Goal: Find specific page/section: Find specific page/section

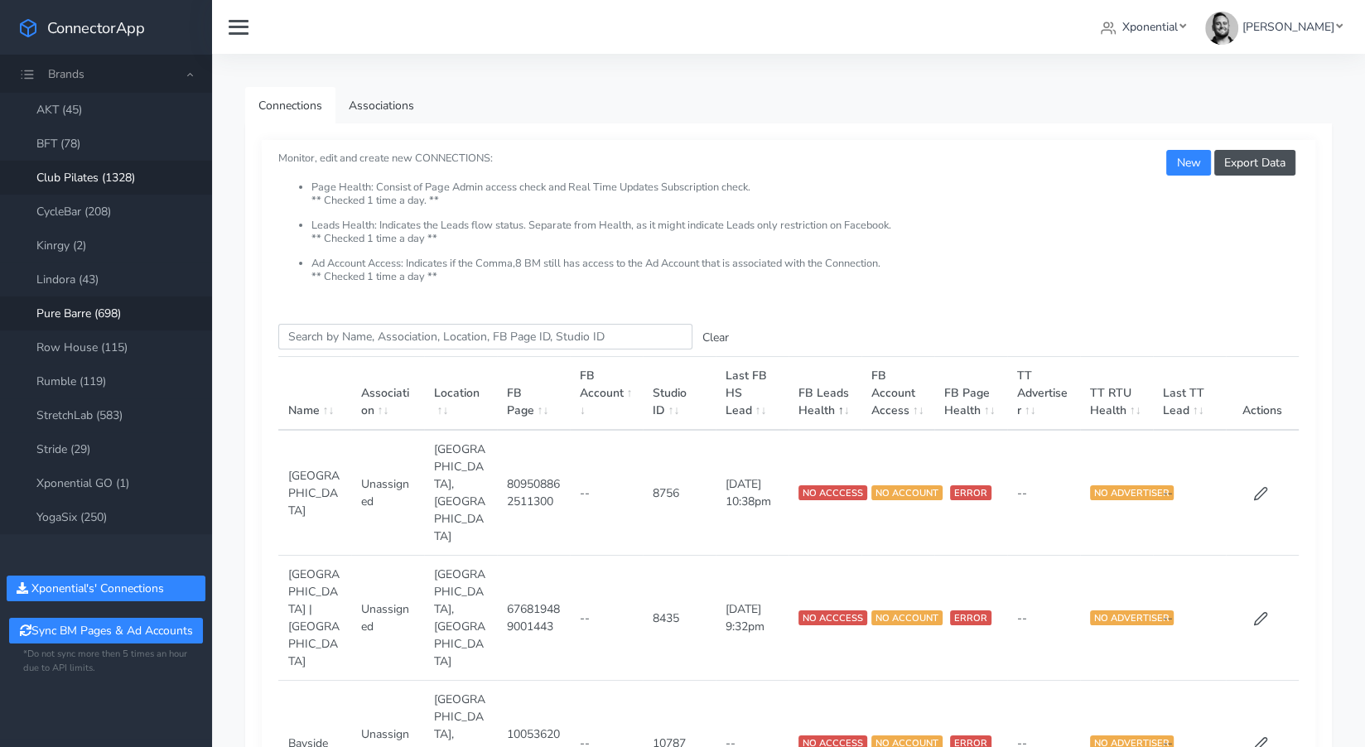
click at [76, 176] on link "Club Pilates (1328)" at bounding box center [106, 178] width 212 height 34
click at [327, 343] on input "Search this table" at bounding box center [485, 337] width 414 height 26
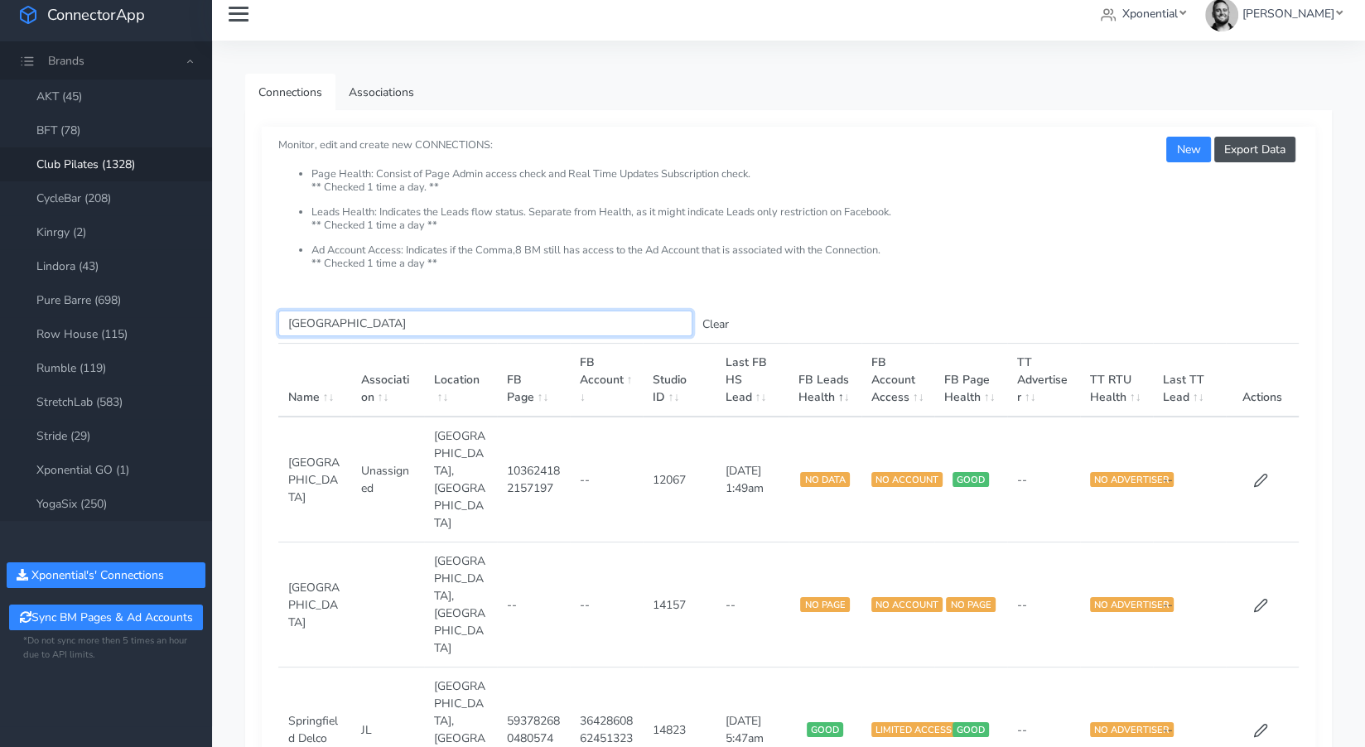
scroll to position [18, 0]
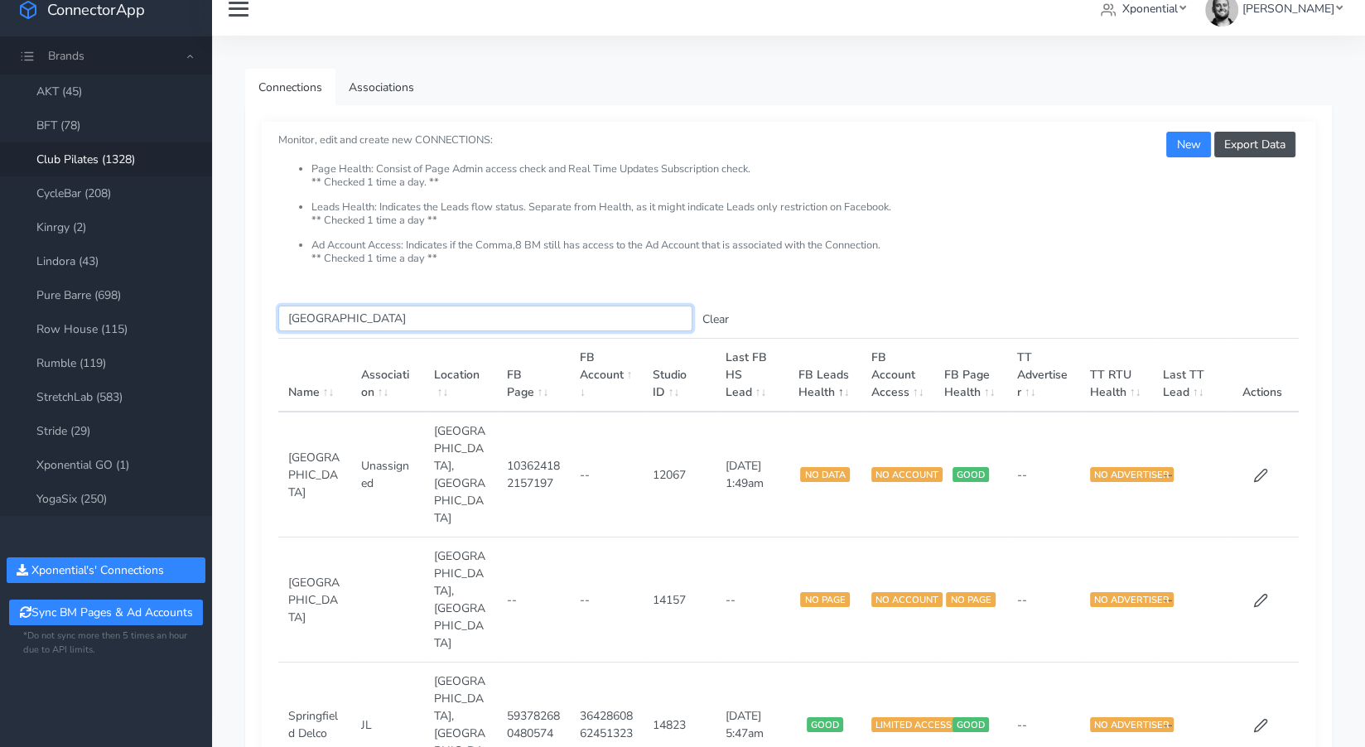
type input "[GEOGRAPHIC_DATA]"
drag, startPoint x: 655, startPoint y: 610, endPoint x: 698, endPoint y: 610, distance: 43.1
click at [698, 663] on td "14823" at bounding box center [679, 725] width 73 height 125
copy td "14823"
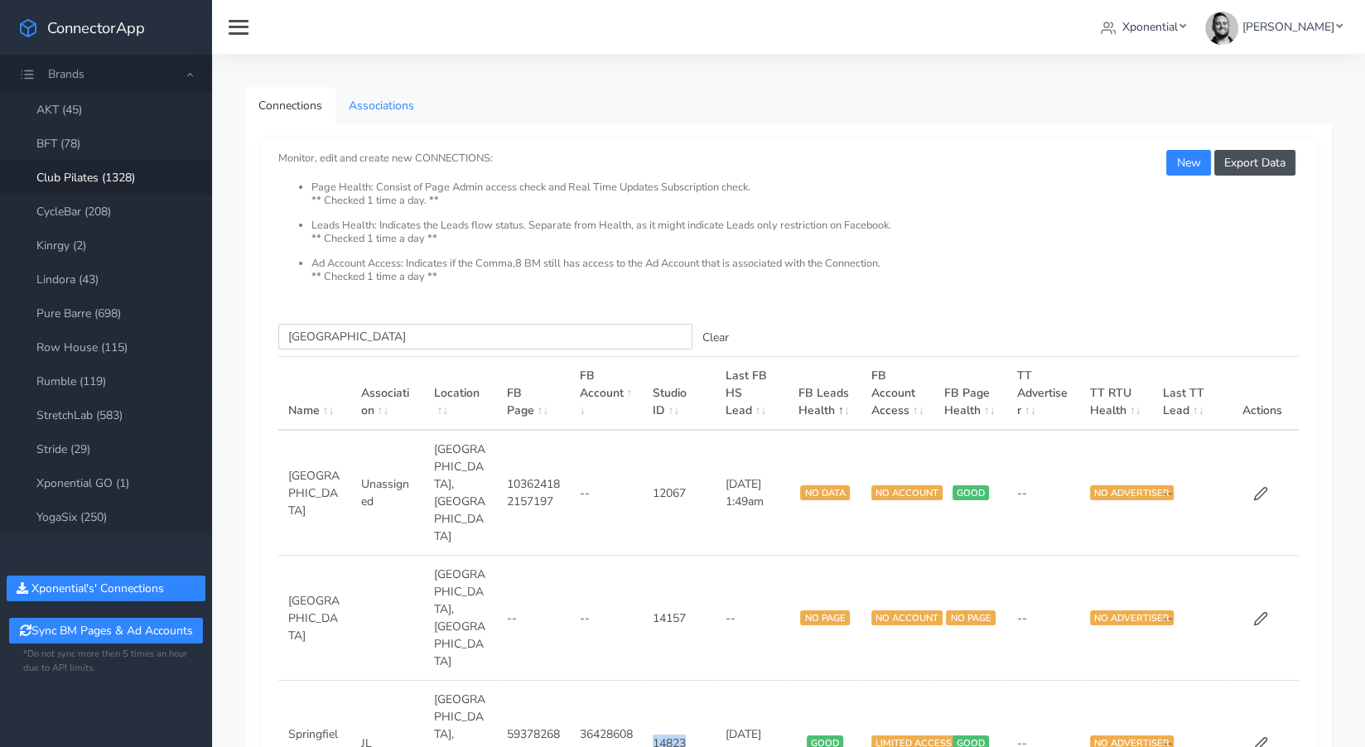
click at [376, 107] on link "Associations" at bounding box center [381, 105] width 92 height 37
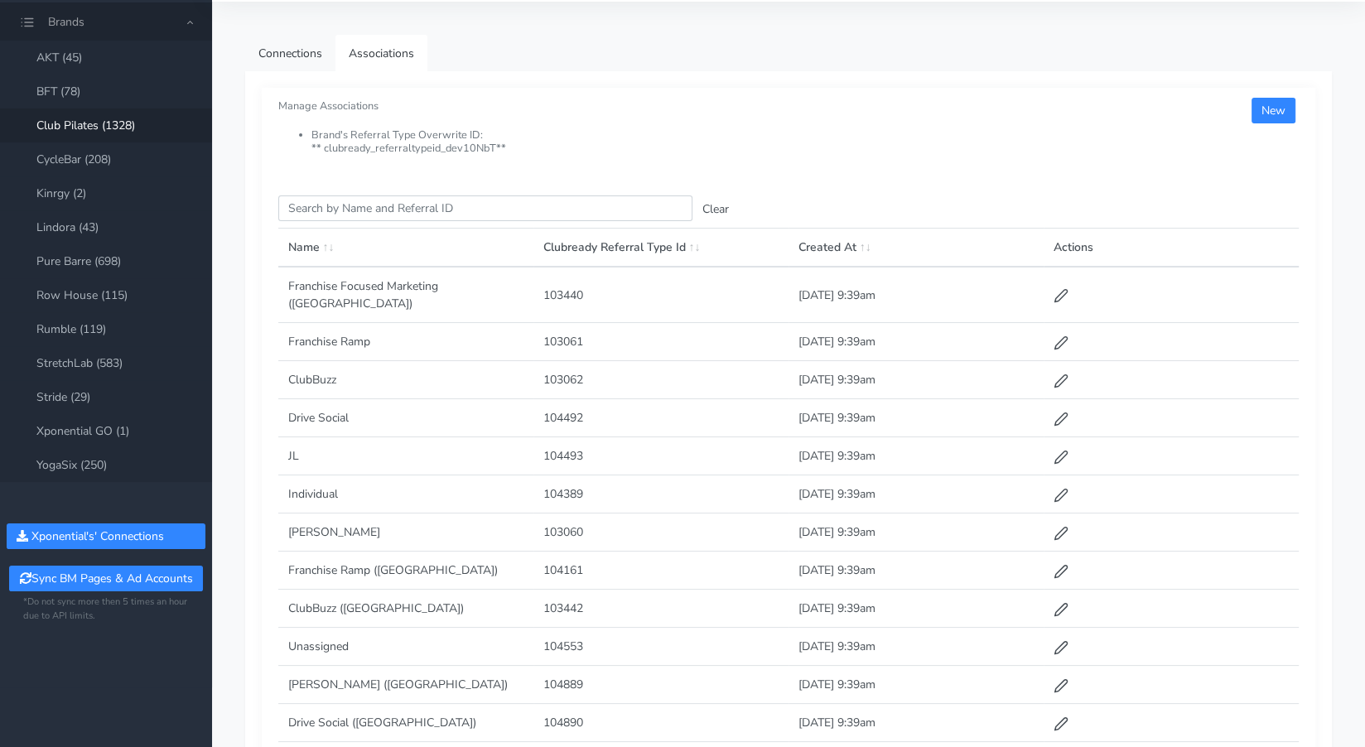
scroll to position [59, 0]
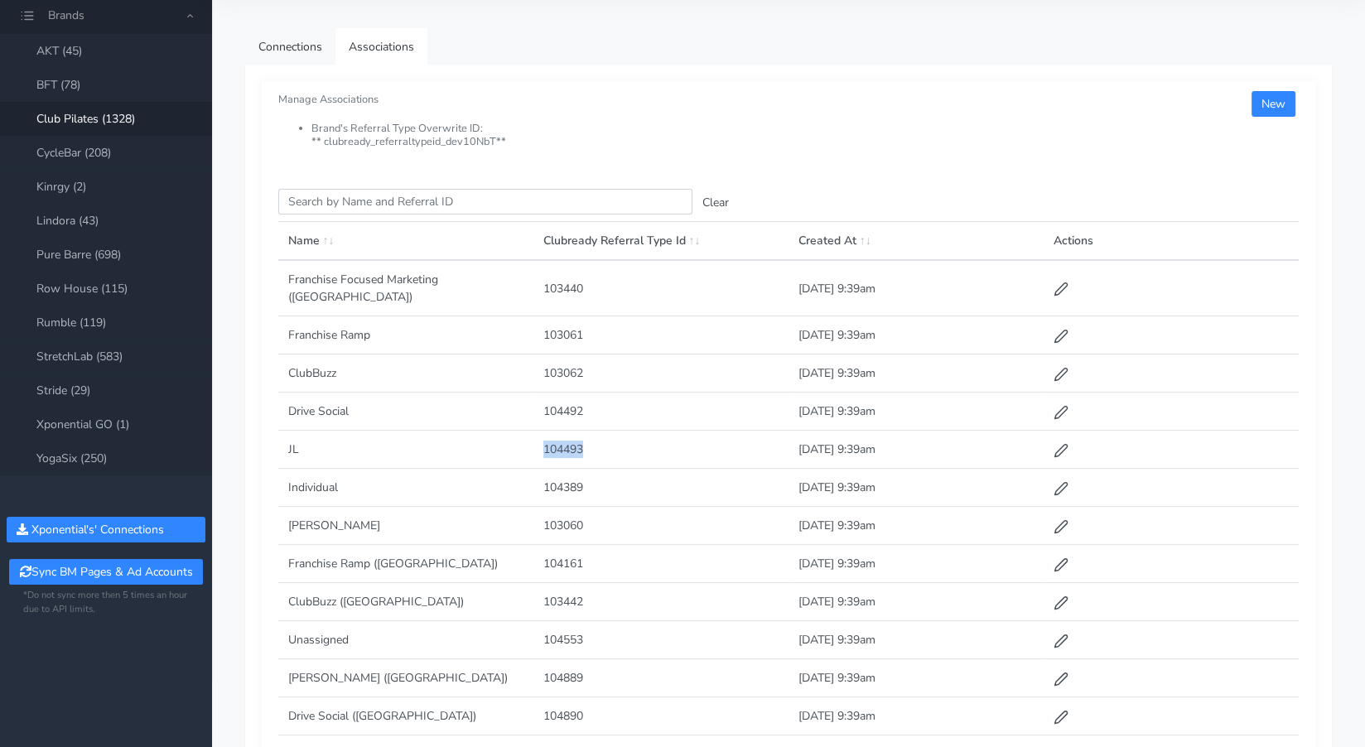
drag, startPoint x: 552, startPoint y: 428, endPoint x: 594, endPoint y: 429, distance: 42.2
click at [590, 431] on td "104493" at bounding box center [660, 450] width 255 height 38
copy td "104493"
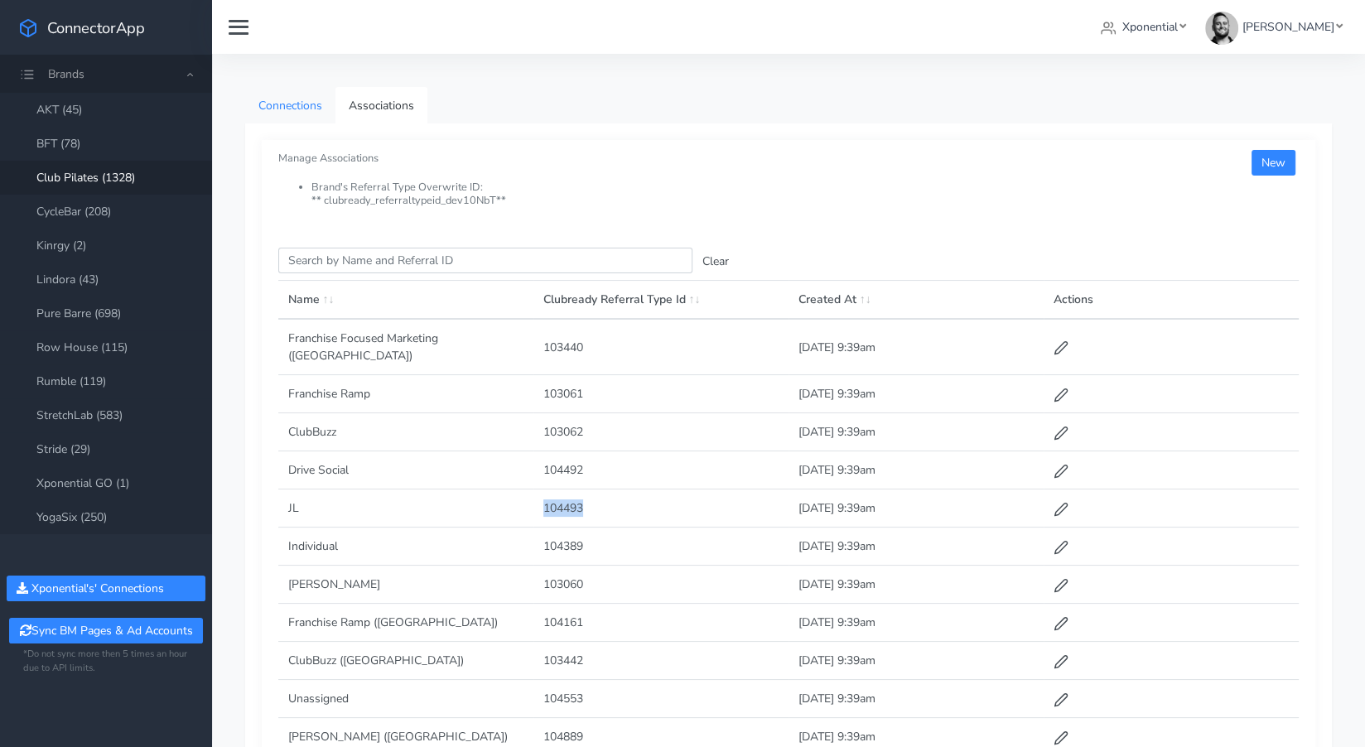
click at [297, 107] on link "Connections" at bounding box center [290, 105] width 90 height 37
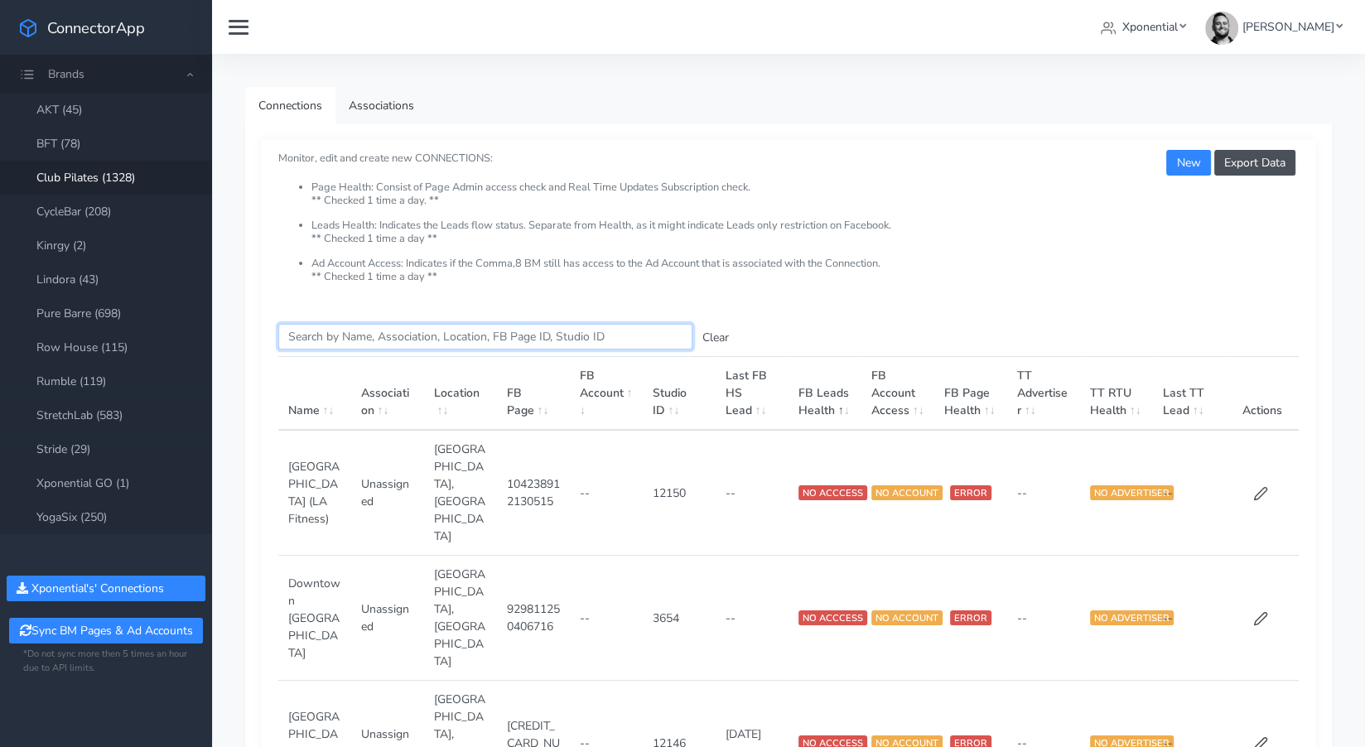
click at [393, 339] on input "Search this table" at bounding box center [485, 337] width 414 height 26
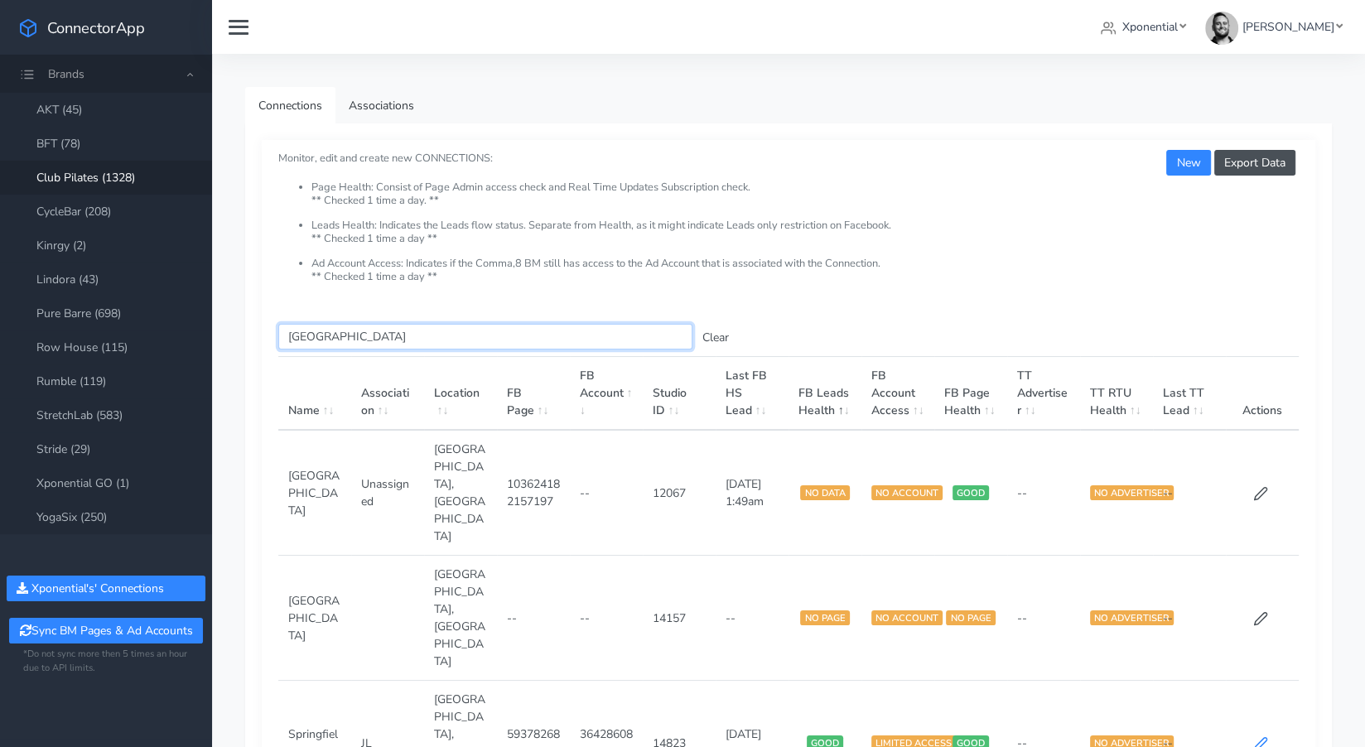
type input "[GEOGRAPHIC_DATA]"
click at [1257, 738] on icon at bounding box center [1261, 744] width 12 height 12
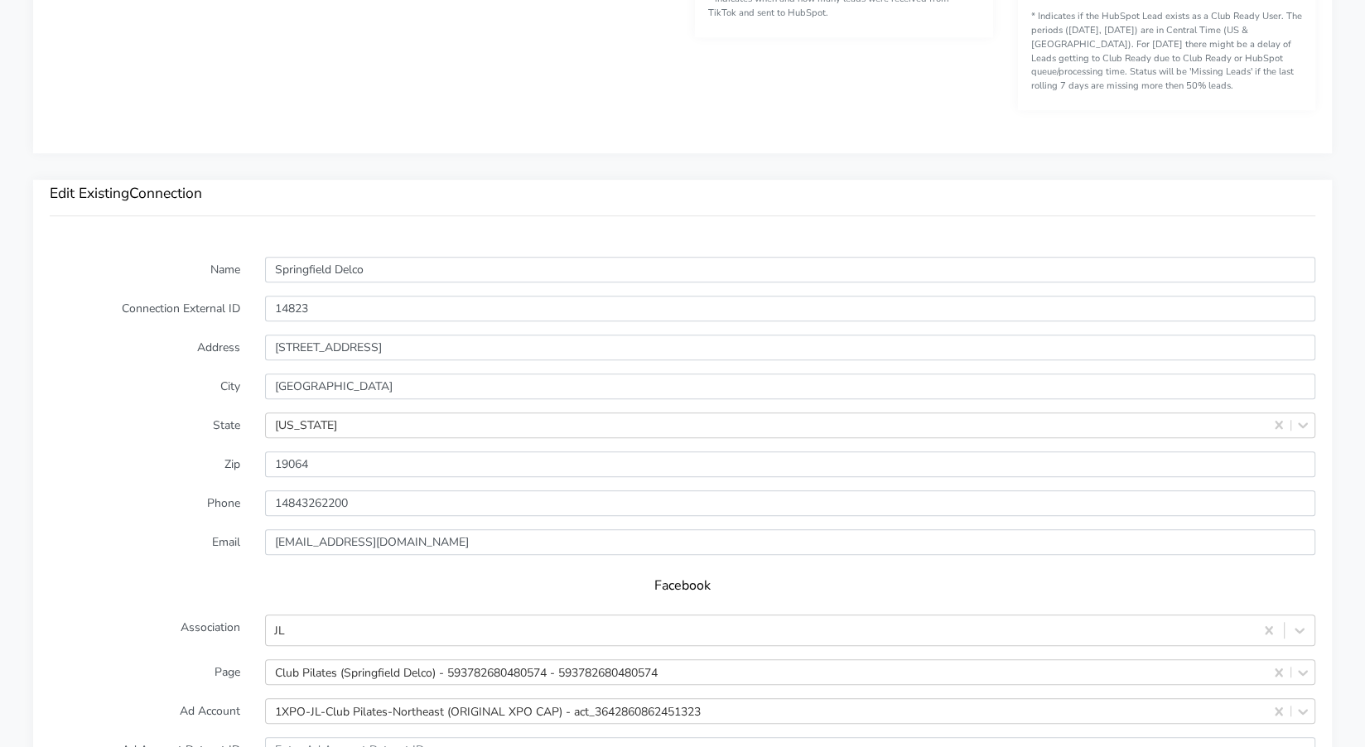
scroll to position [1085, 0]
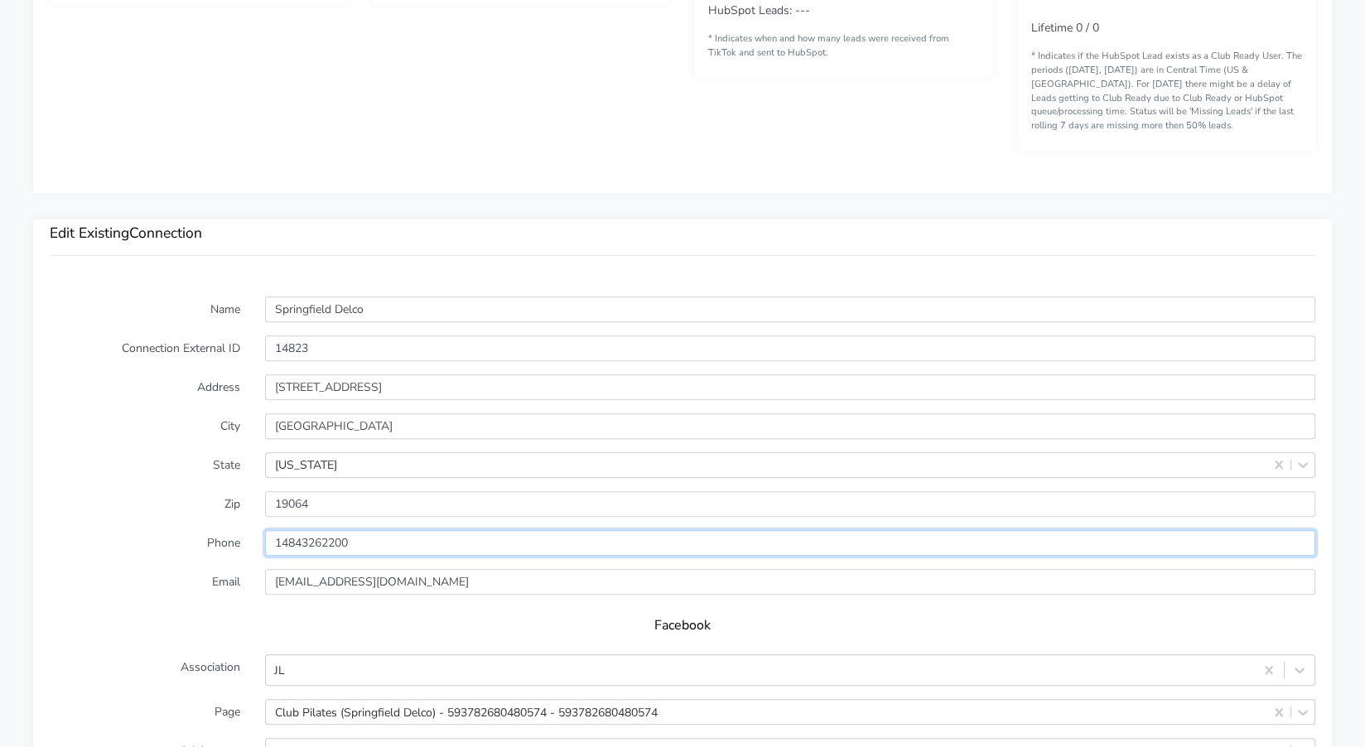
drag, startPoint x: 341, startPoint y: 537, endPoint x: 262, endPoint y: 531, distance: 79.7
click at [262, 531] on div at bounding box center [790, 543] width 1075 height 26
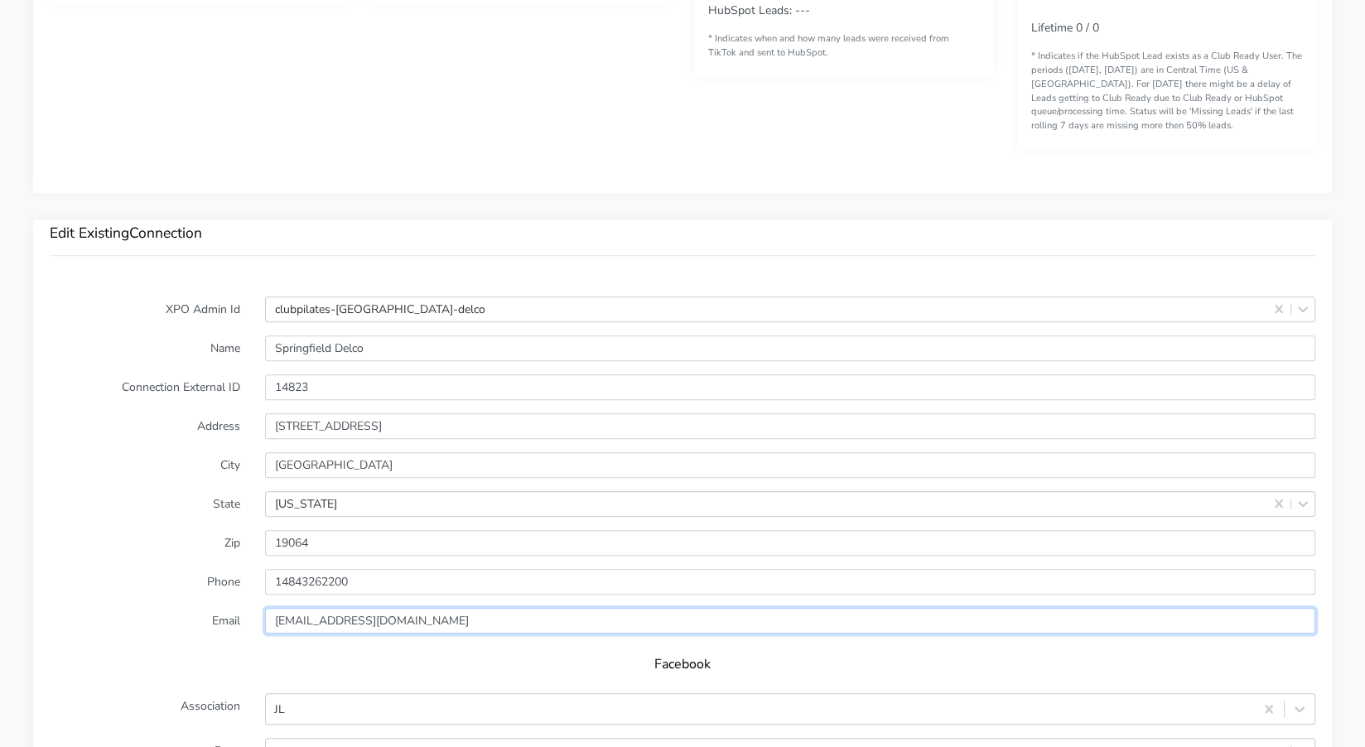
drag, startPoint x: 384, startPoint y: 615, endPoint x: 222, endPoint y: 611, distance: 162.4
click at [223, 611] on div "Email [EMAIL_ADDRESS][DOMAIN_NAME]" at bounding box center [682, 621] width 1290 height 26
click at [158, 433] on label "Address" at bounding box center [144, 426] width 215 height 26
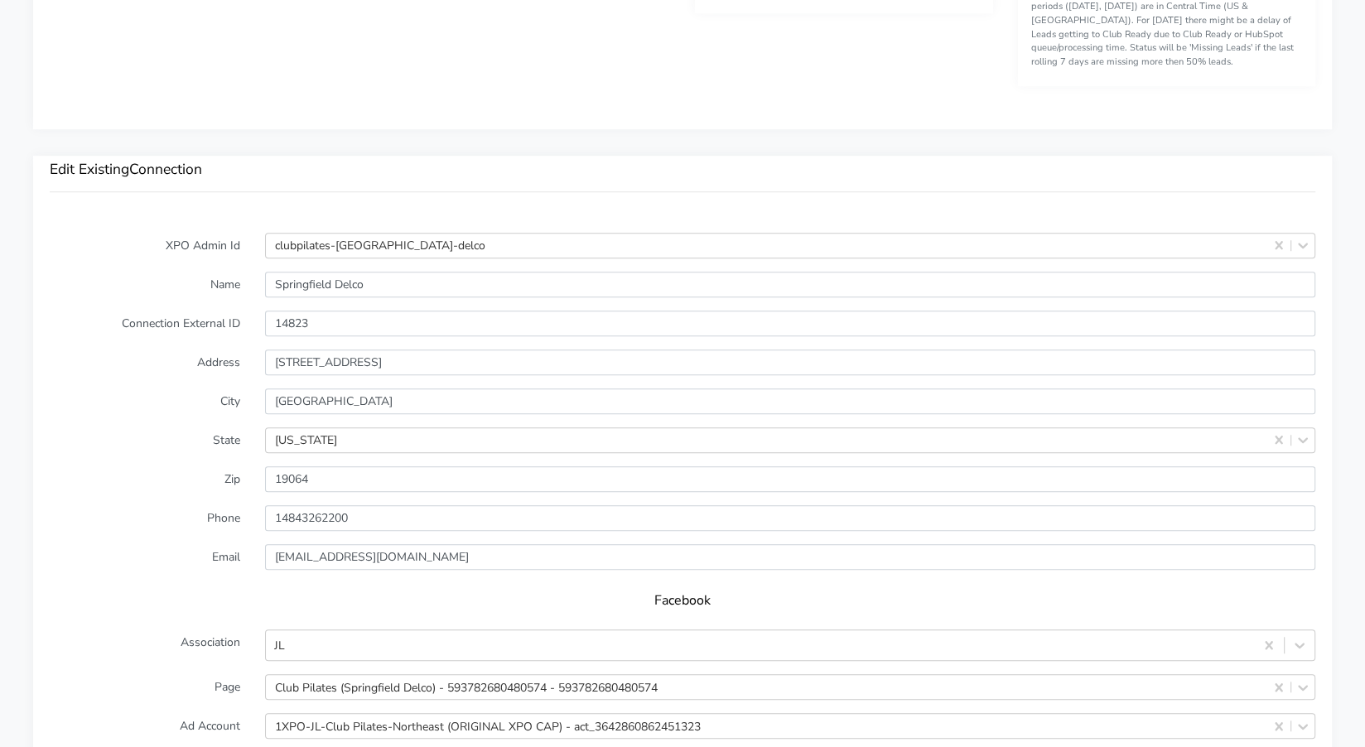
scroll to position [1211, 0]
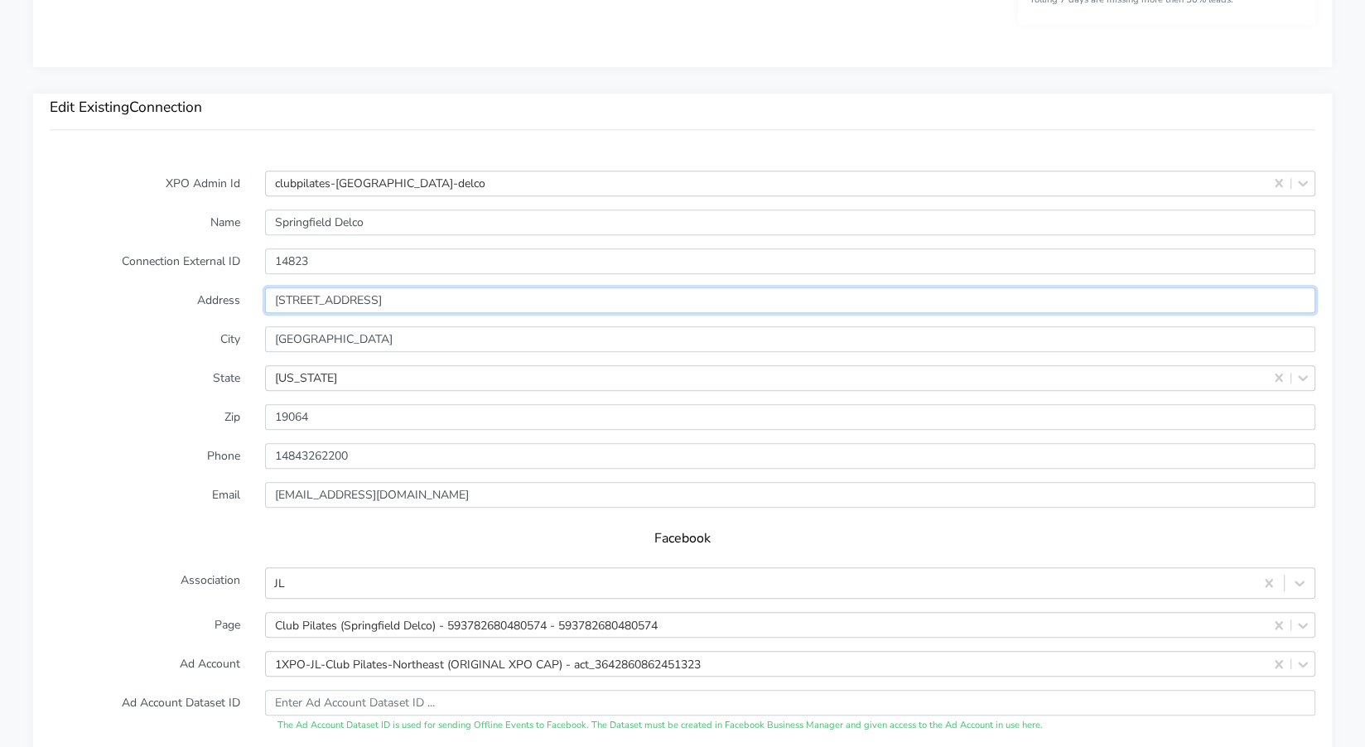
drag, startPoint x: 302, startPoint y: 296, endPoint x: 417, endPoint y: 294, distance: 115.1
click at [417, 294] on input "[STREET_ADDRESS]" at bounding box center [790, 300] width 1050 height 26
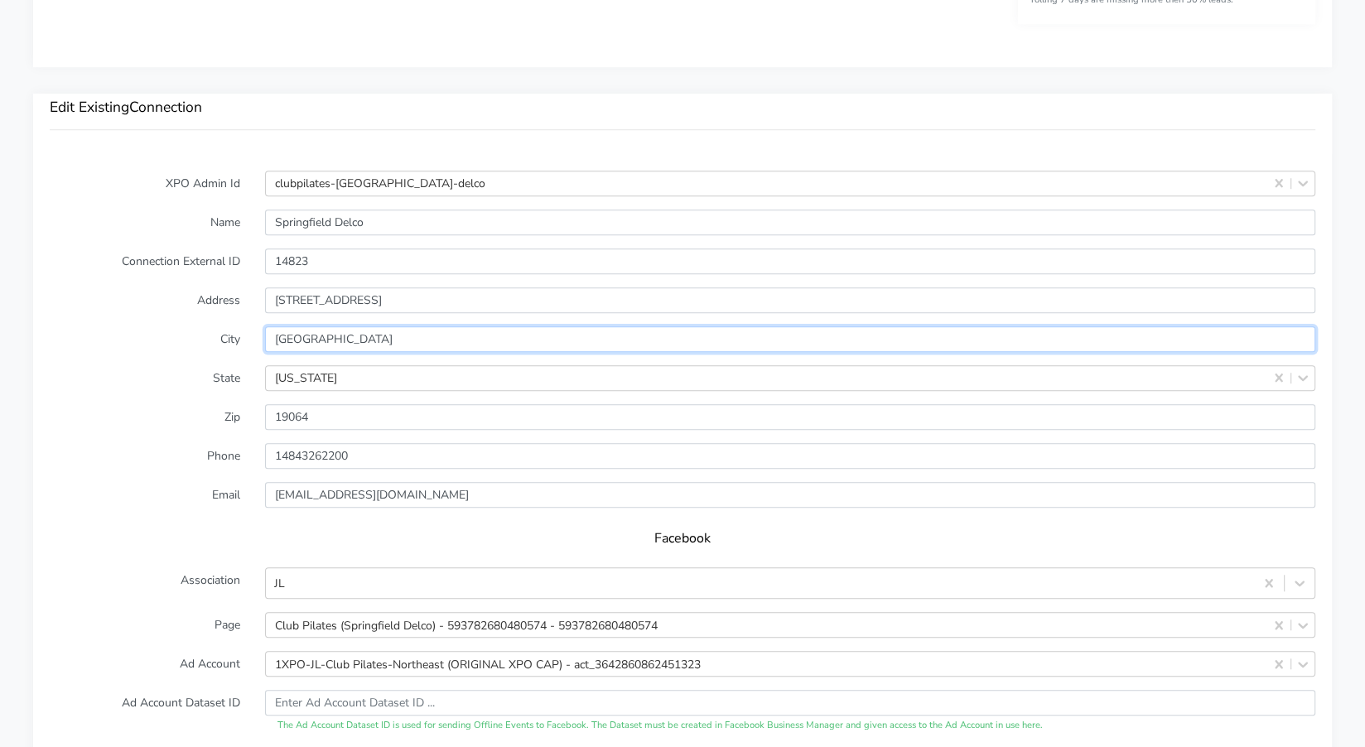
click at [299, 327] on input "[GEOGRAPHIC_DATA]" at bounding box center [790, 339] width 1050 height 26
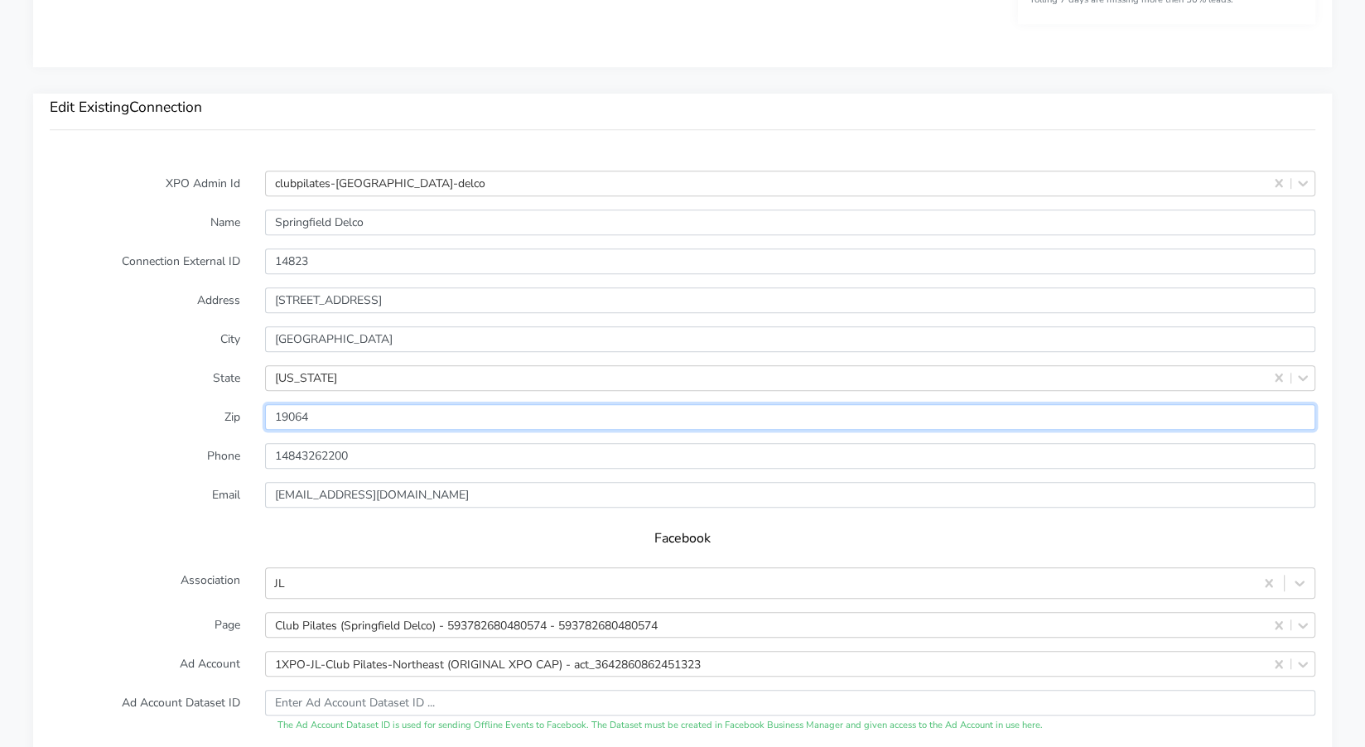
drag, startPoint x: 309, startPoint y: 412, endPoint x: 256, endPoint y: 412, distance: 53.0
click at [256, 412] on div at bounding box center [790, 417] width 1075 height 26
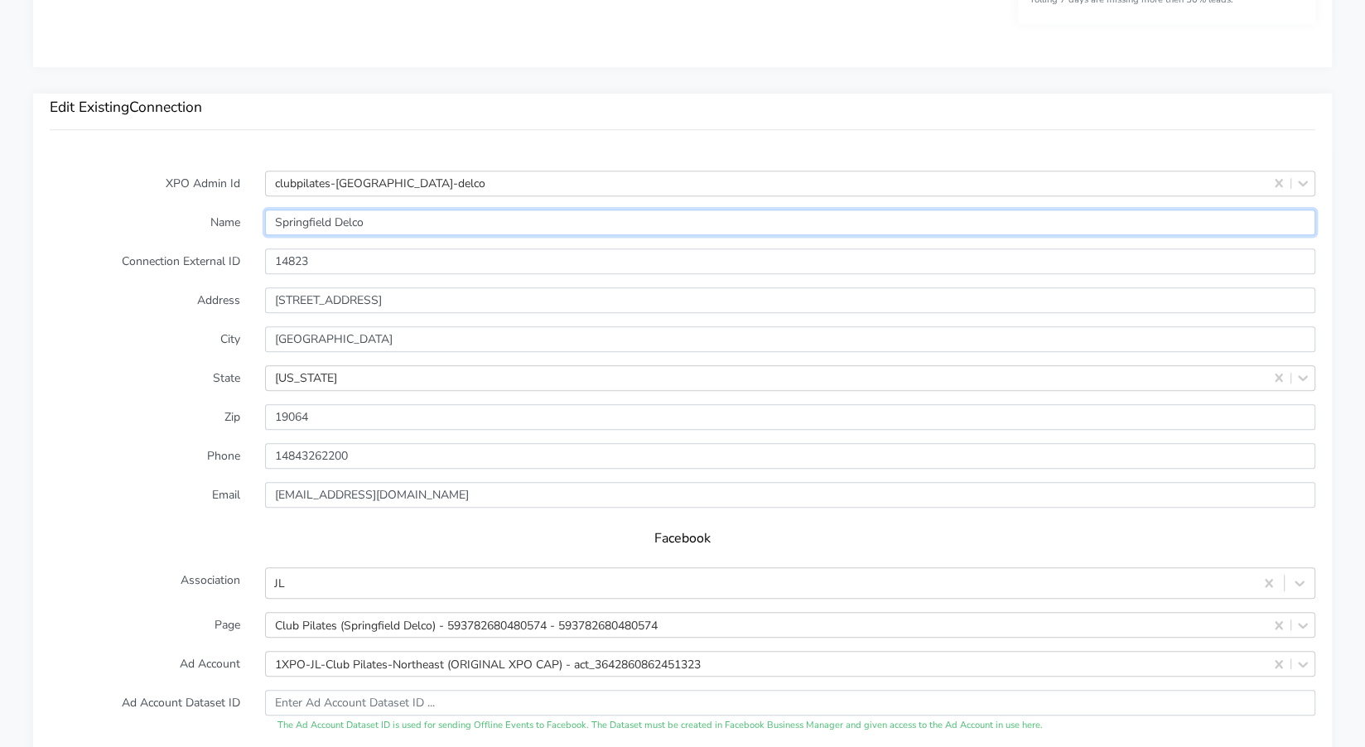
drag, startPoint x: 362, startPoint y: 219, endPoint x: 253, endPoint y: 215, distance: 108.5
click at [253, 215] on div "Springfield Delco" at bounding box center [790, 223] width 1075 height 26
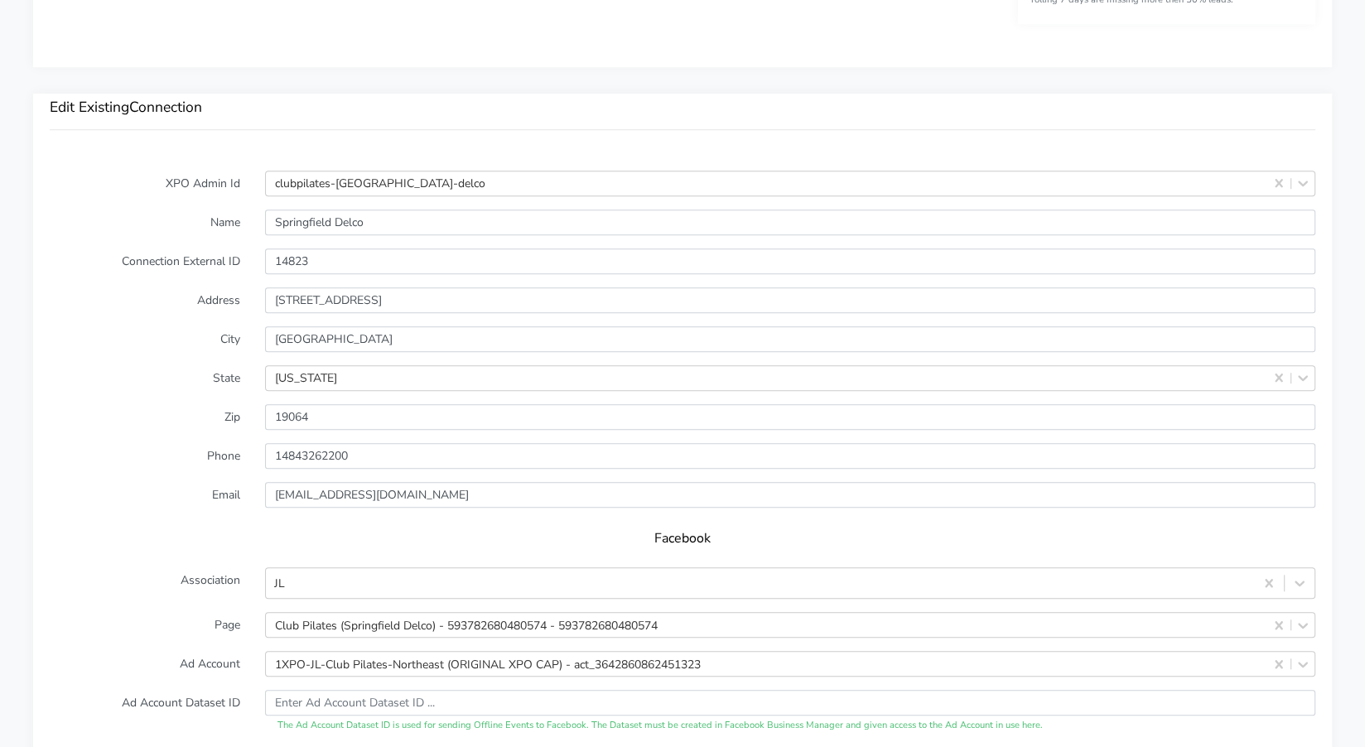
click at [180, 203] on form "XPO Admin Id clubpilates-[GEOGRAPHIC_DATA]-delco Name [GEOGRAPHIC_DATA] Delco C…" at bounding box center [683, 579] width 1266 height 817
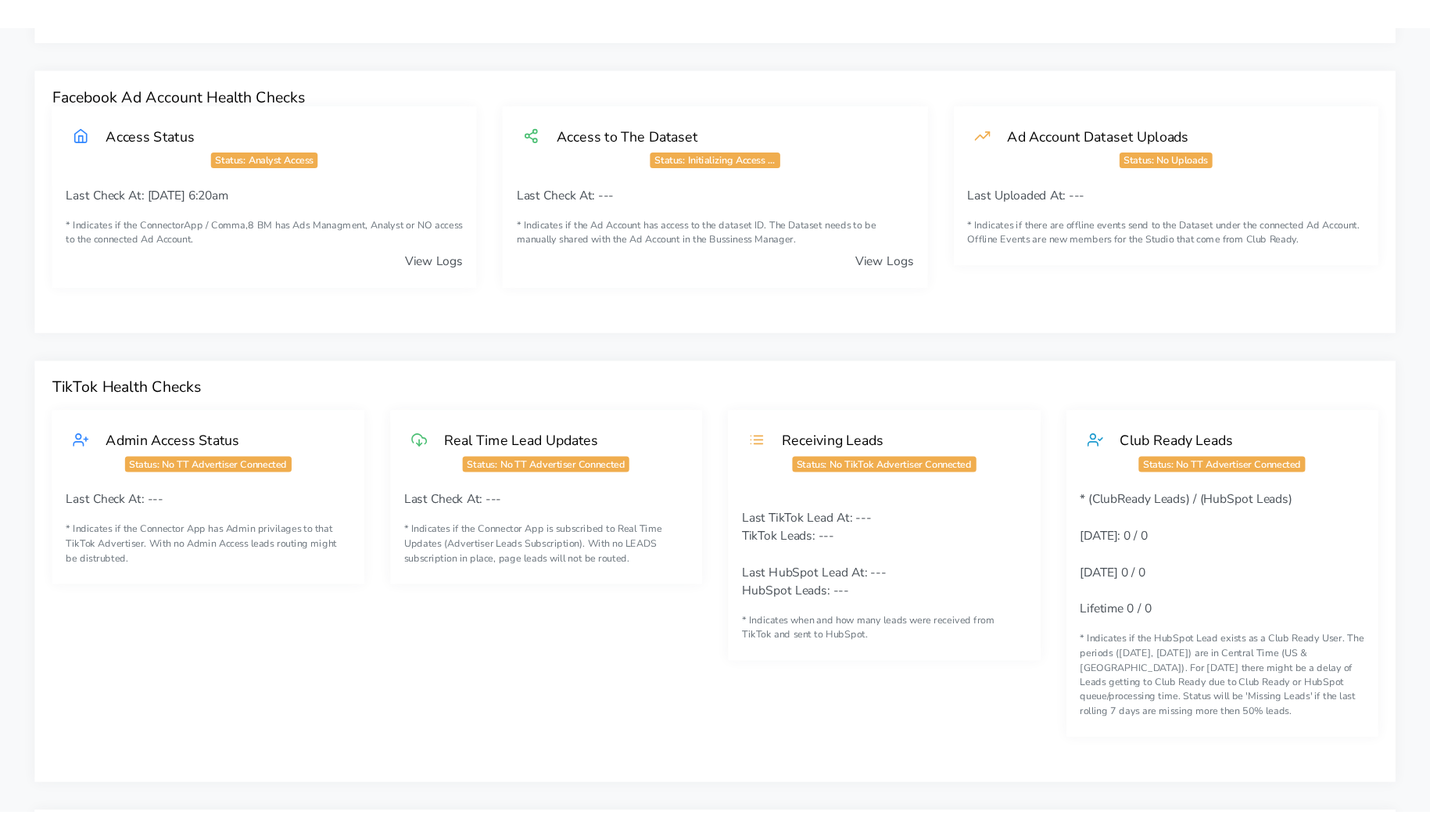
scroll to position [0, 0]
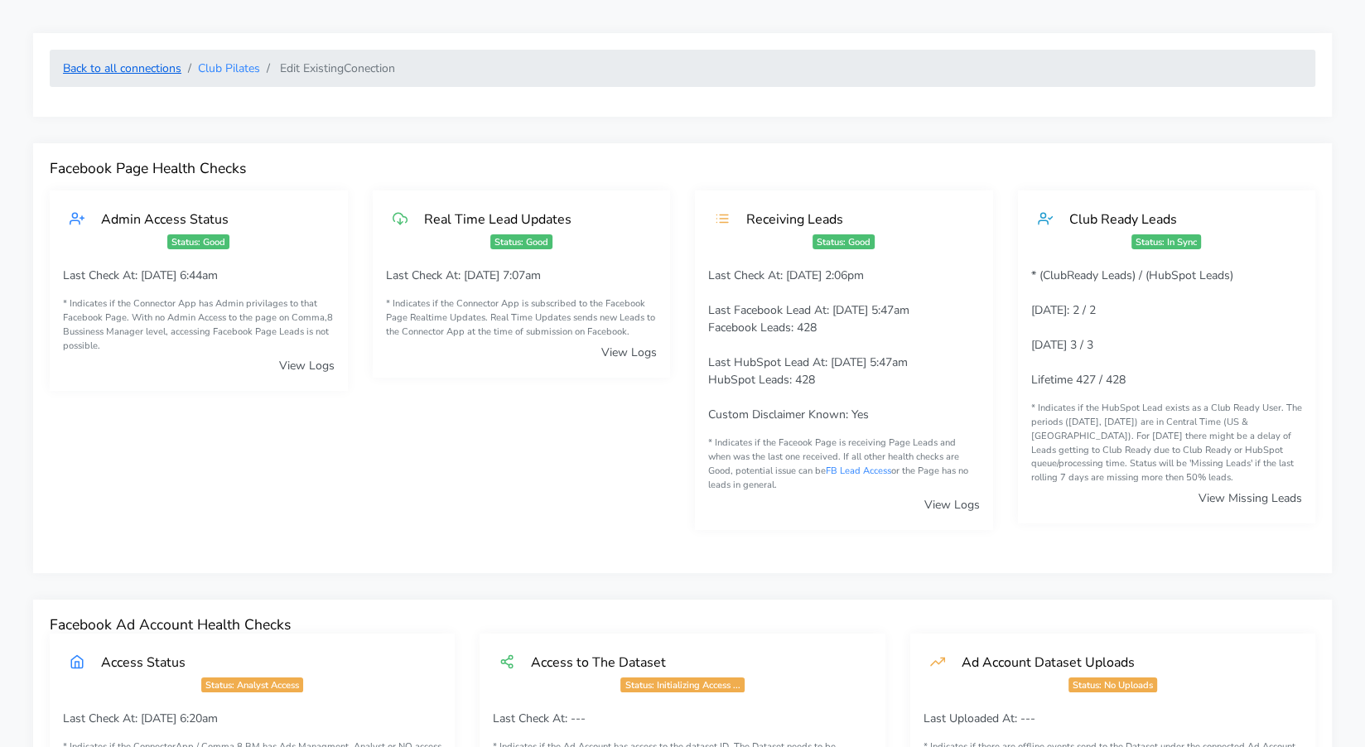
click at [147, 73] on link "Back to all connections" at bounding box center [122, 68] width 118 height 16
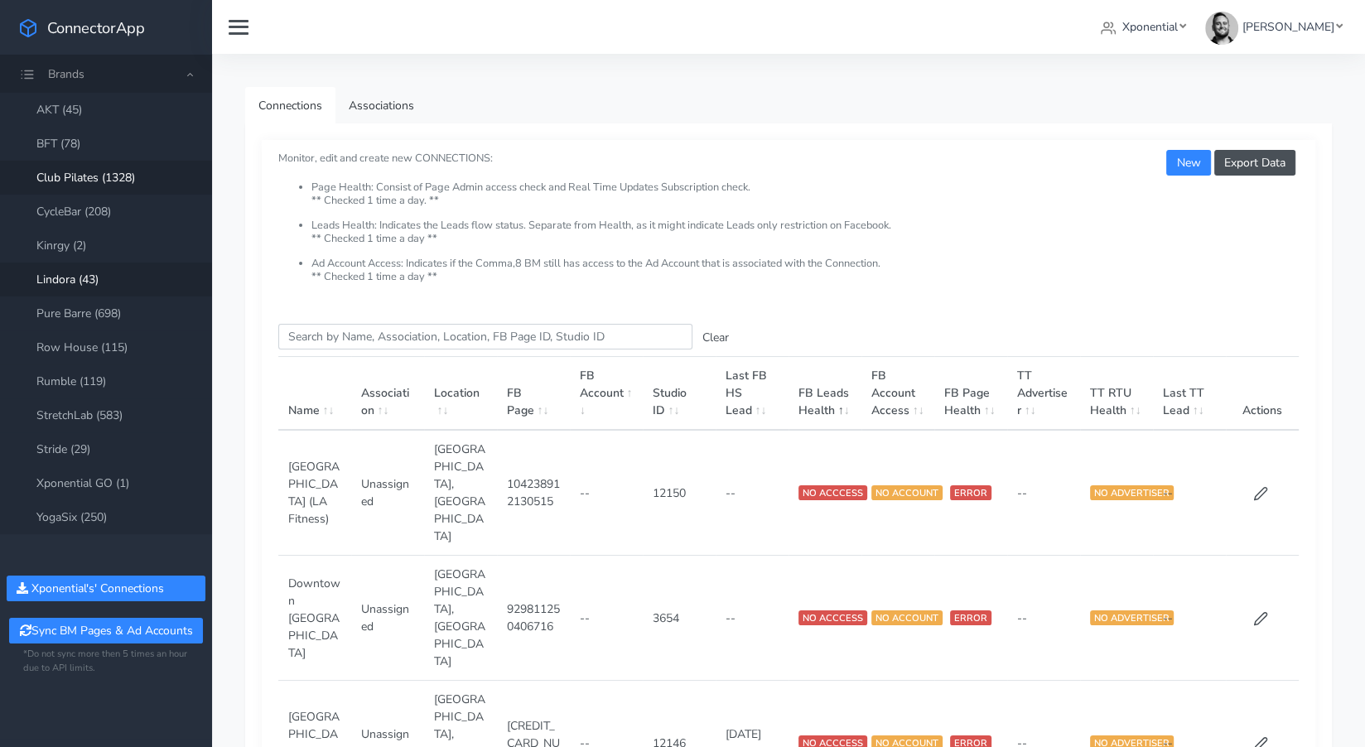
click at [78, 278] on link "Lindora (43)" at bounding box center [106, 280] width 212 height 34
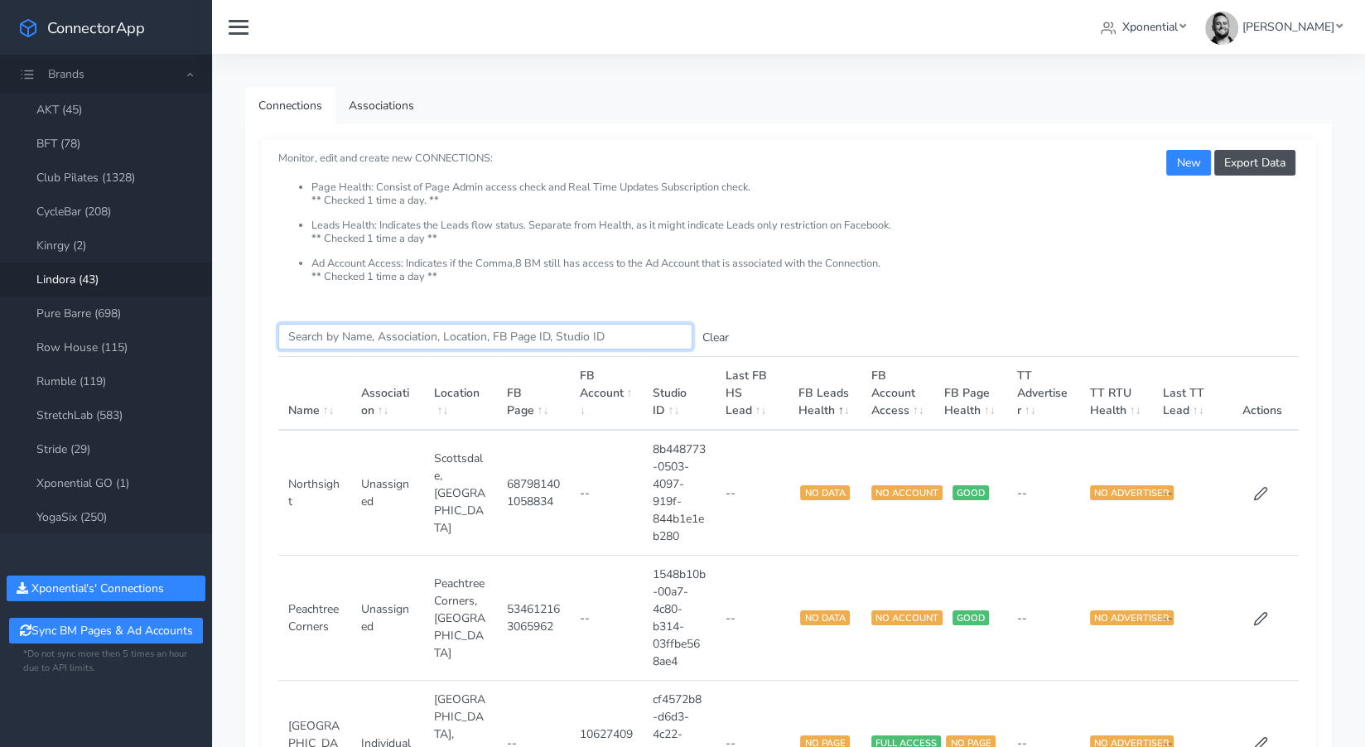
click at [329, 334] on input "Search this table" at bounding box center [485, 337] width 414 height 26
type input "Lindo"
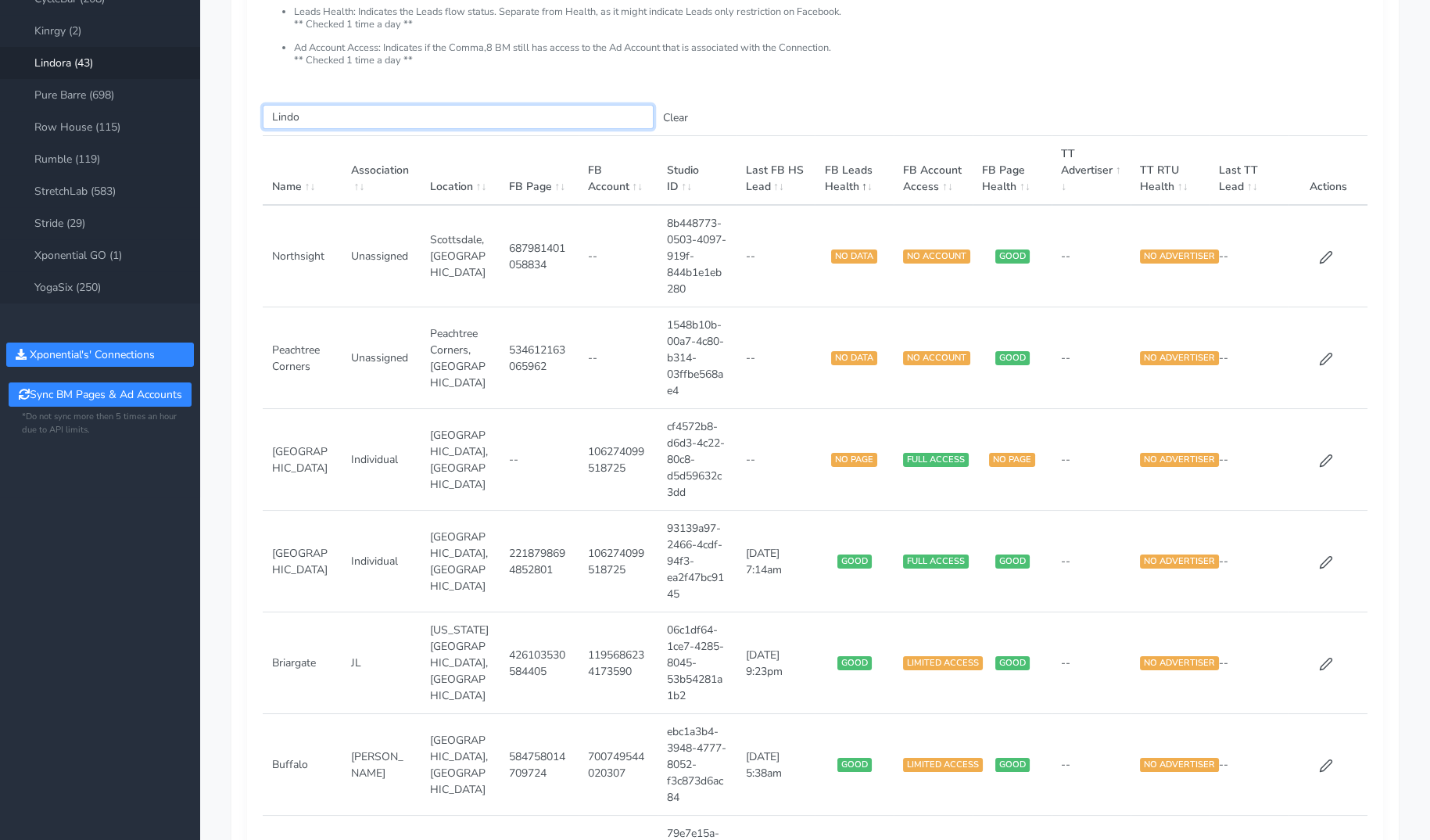
scroll to position [229, 0]
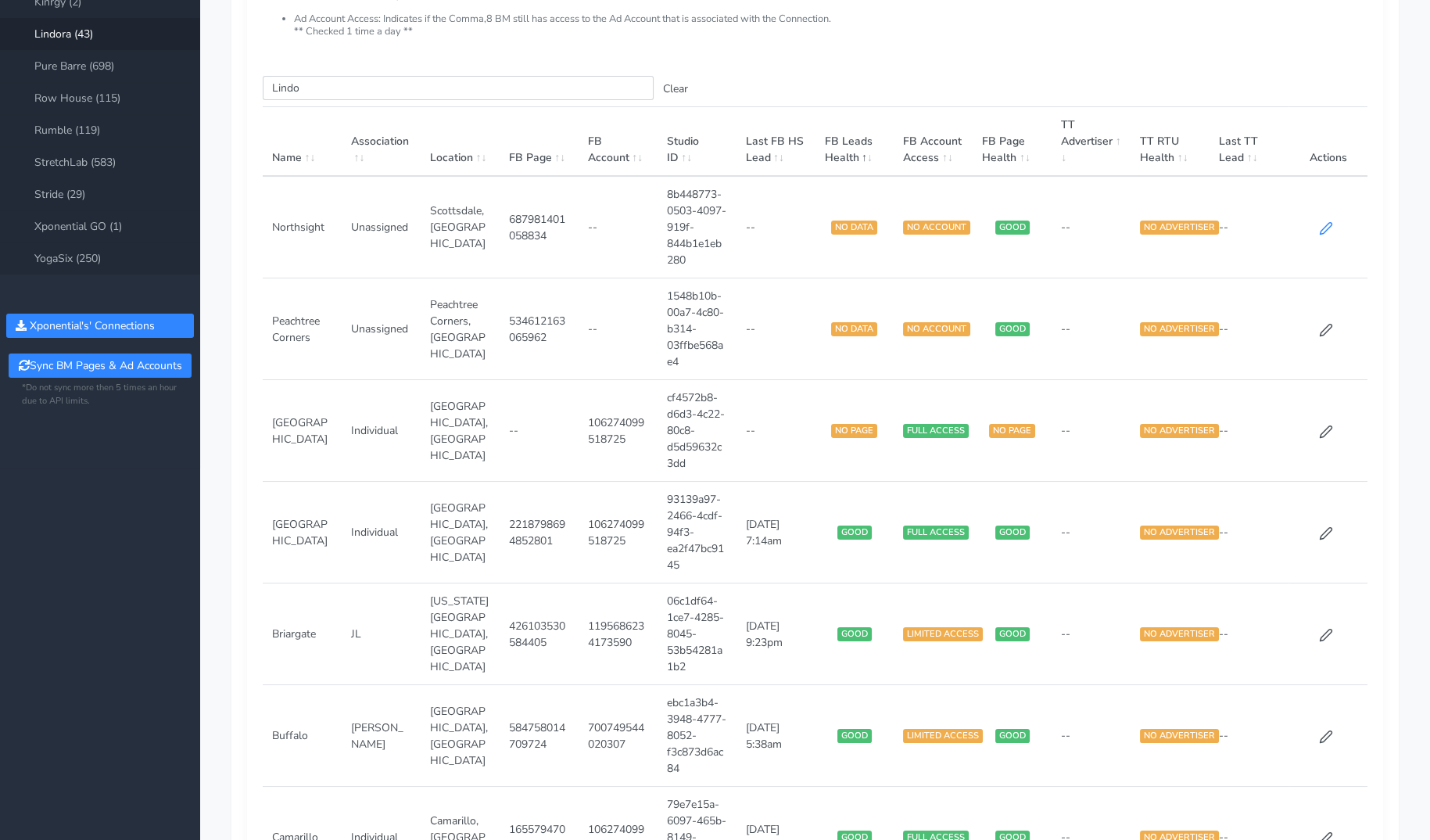
click at [1287, 224] on icon at bounding box center [1326, 227] width 11 height 11
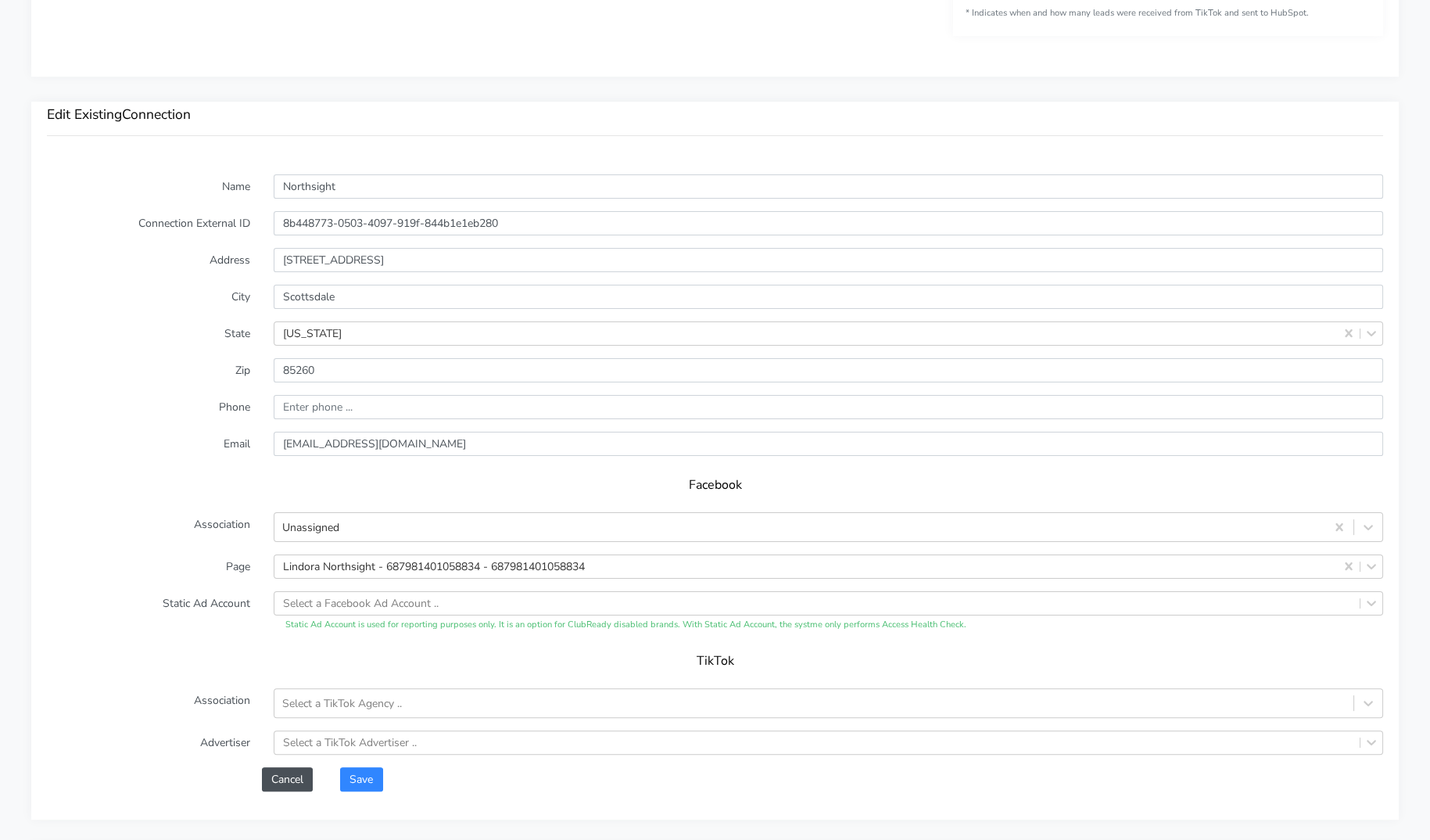
scroll to position [997, 0]
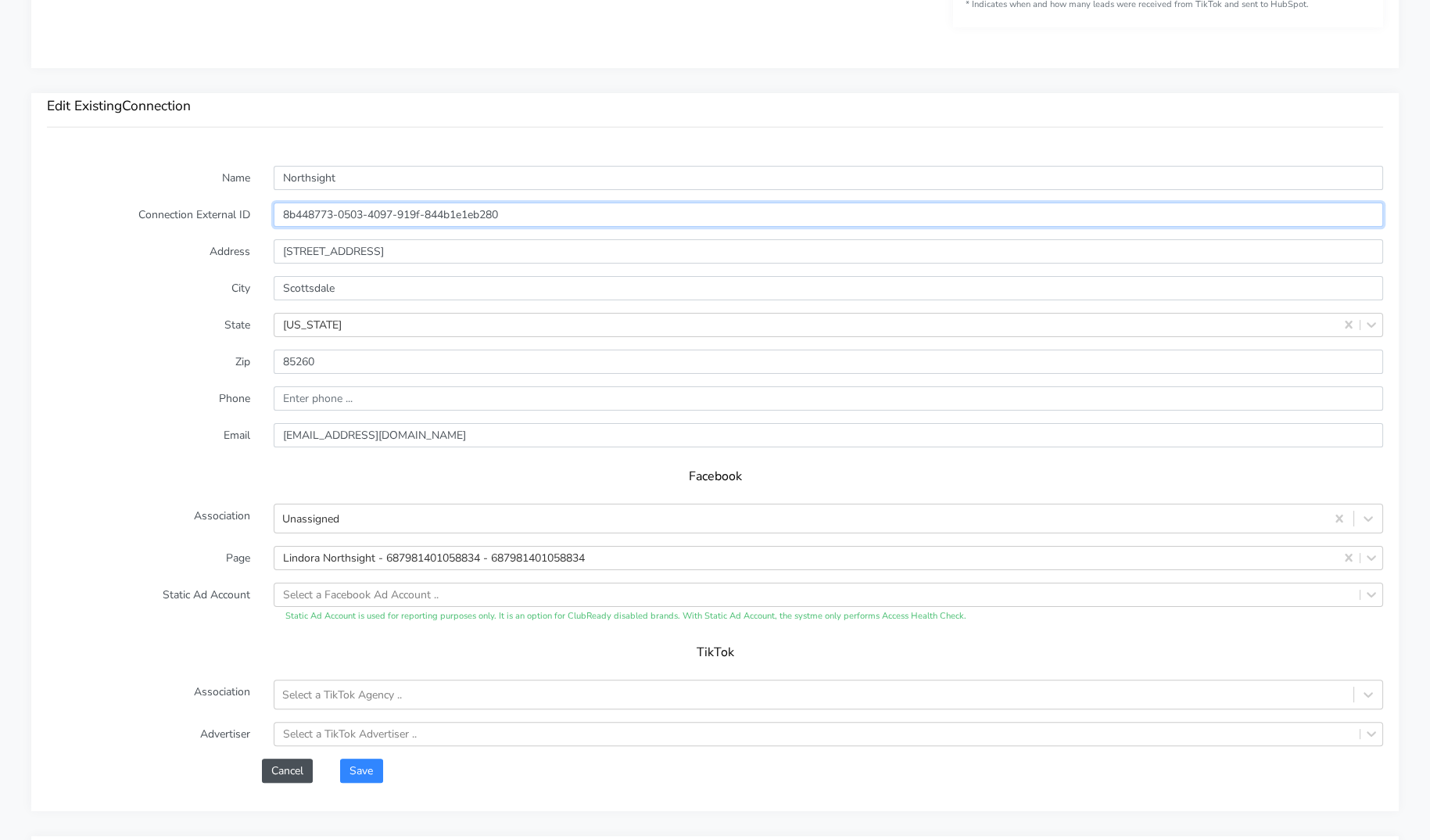
drag, startPoint x: 283, startPoint y: 211, endPoint x: 508, endPoint y: 209, distance: 225.0
click at [508, 209] on input "8b448773-0503-4097-919f-844b1e1eb280" at bounding box center [828, 215] width 1109 height 25
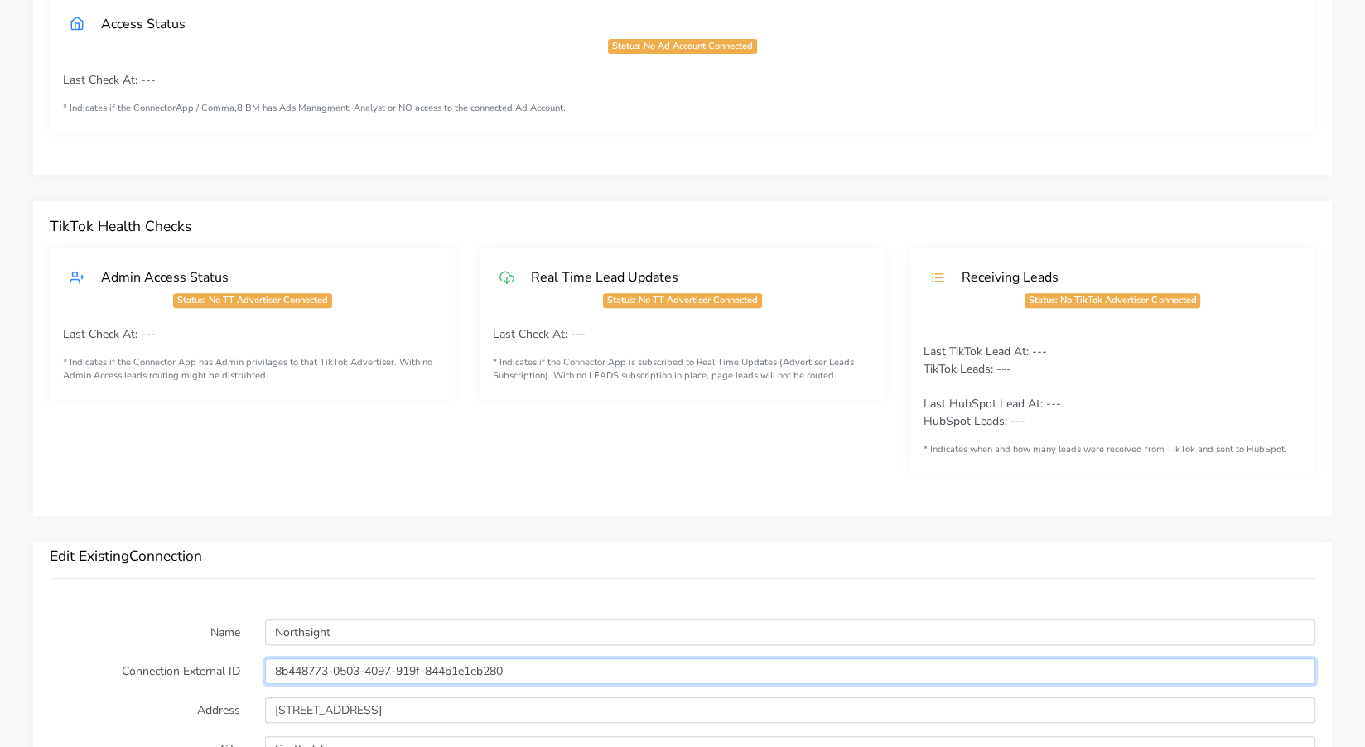
scroll to position [636, 0]
